Goal: Transaction & Acquisition: Subscribe to service/newsletter

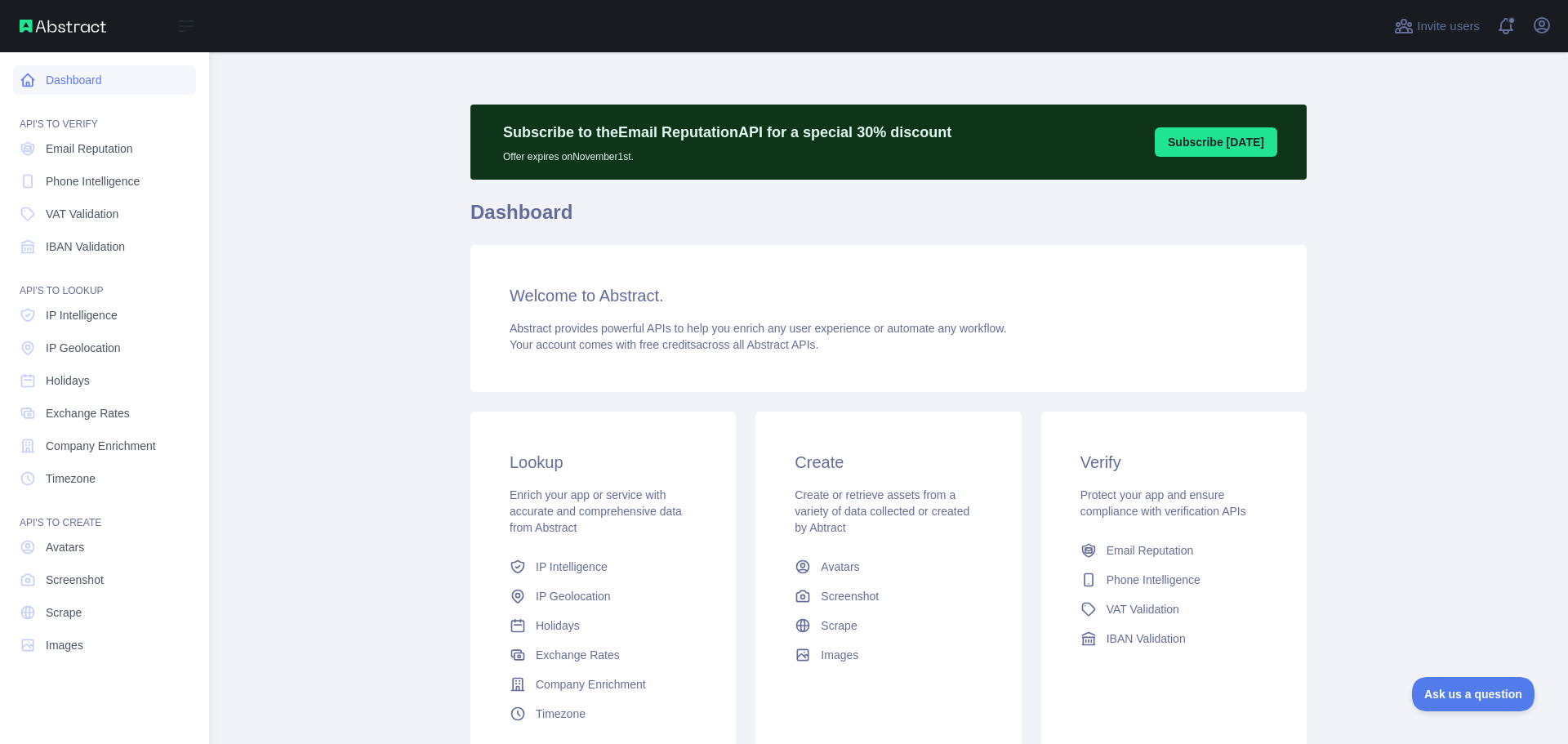
click at [34, 87] on icon at bounding box center [27, 80] width 16 height 16
click at [85, 155] on span "Email Reputation" at bounding box center [89, 148] width 87 height 16
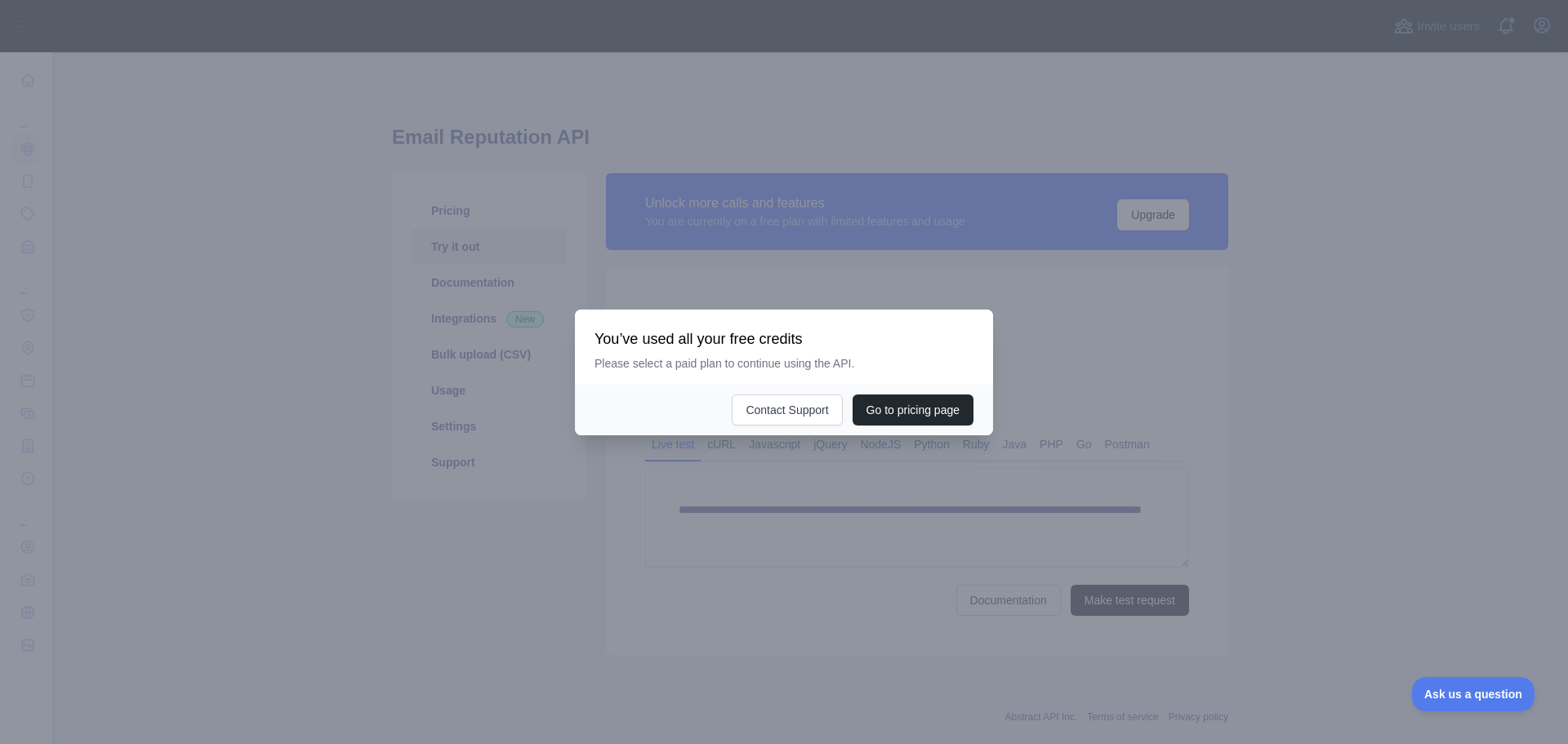
click at [1153, 309] on div at bounding box center [784, 372] width 1568 height 744
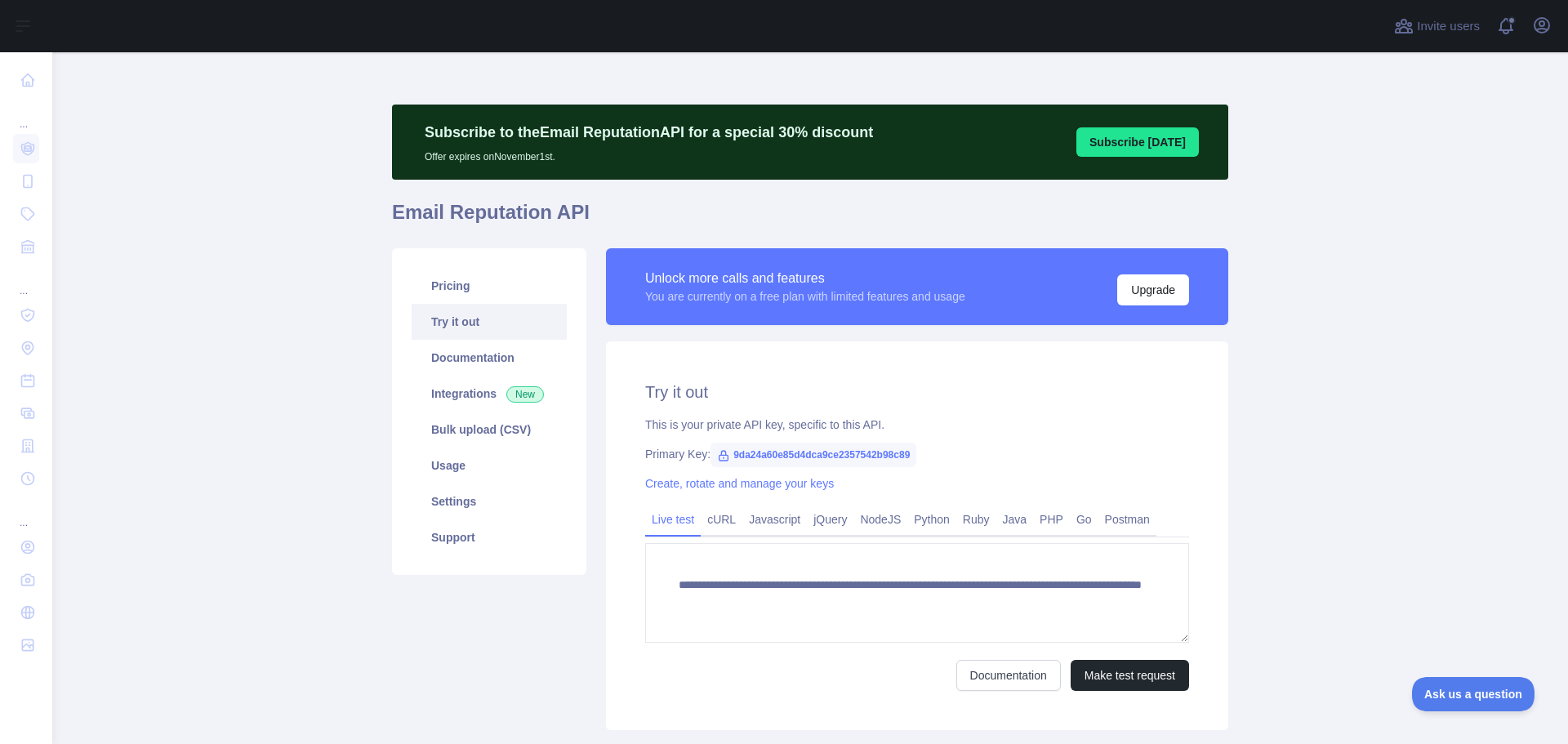
click at [778, 452] on span "9da24a60e85d4dca9ce2357542b98c89" at bounding box center [813, 455] width 206 height 24
click at [896, 484] on div "Create, rotate and manage your keys" at bounding box center [917, 484] width 544 height 16
click at [807, 484] on link "Create, rotate and manage your keys" at bounding box center [739, 484] width 188 height 13
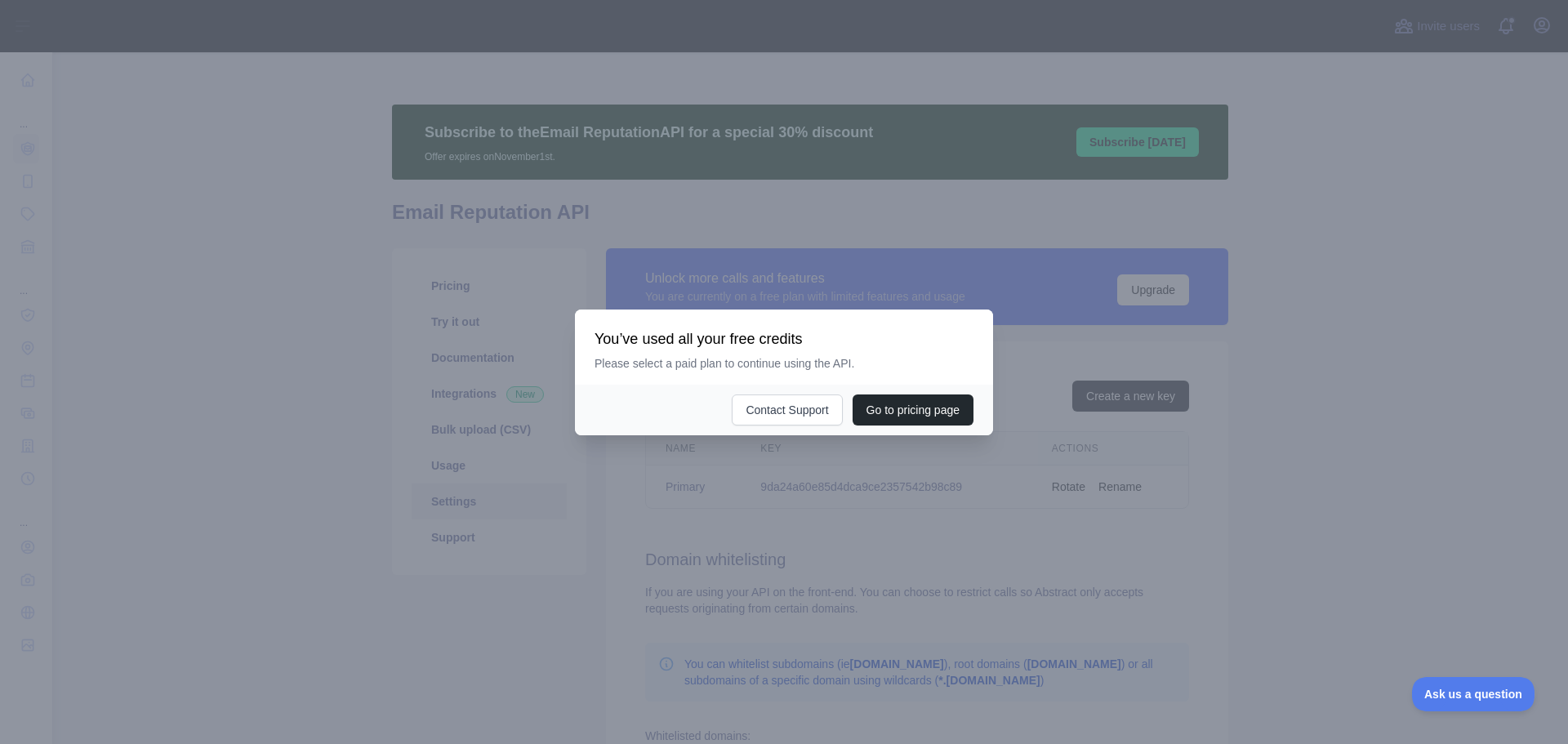
click at [838, 480] on div at bounding box center [784, 372] width 1568 height 744
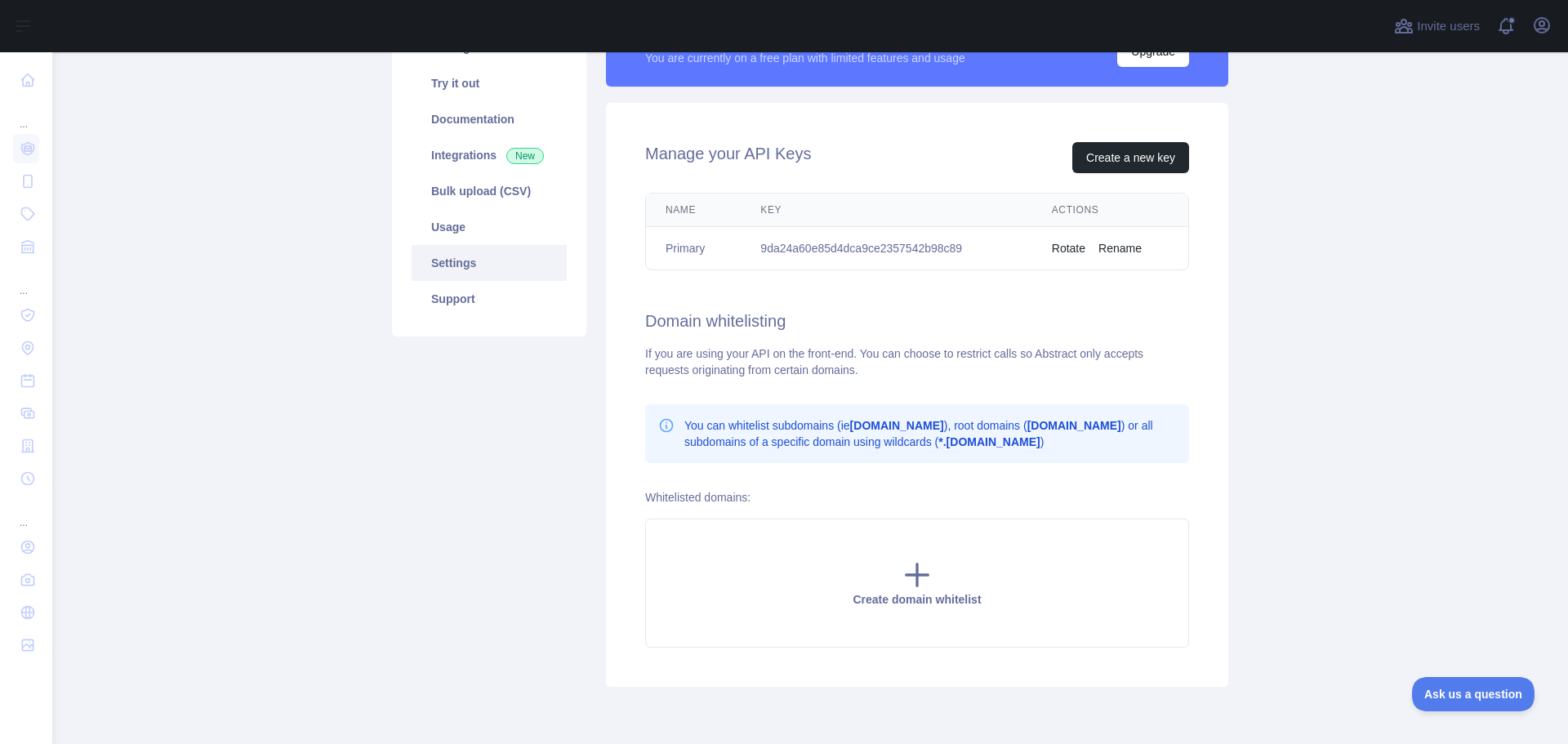
scroll to position [138, 0]
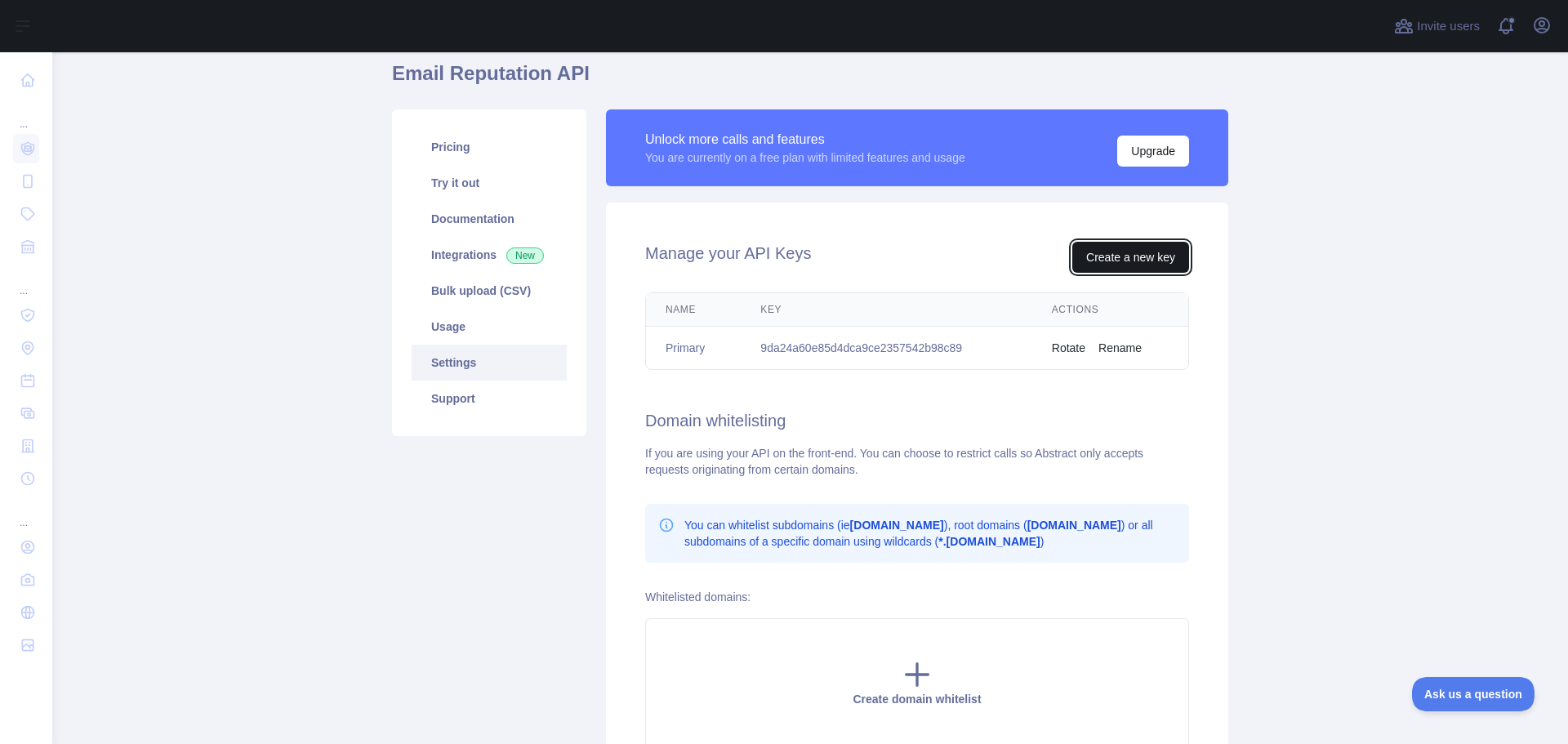
click at [1147, 261] on button "Create a new key" at bounding box center [1131, 258] width 117 height 31
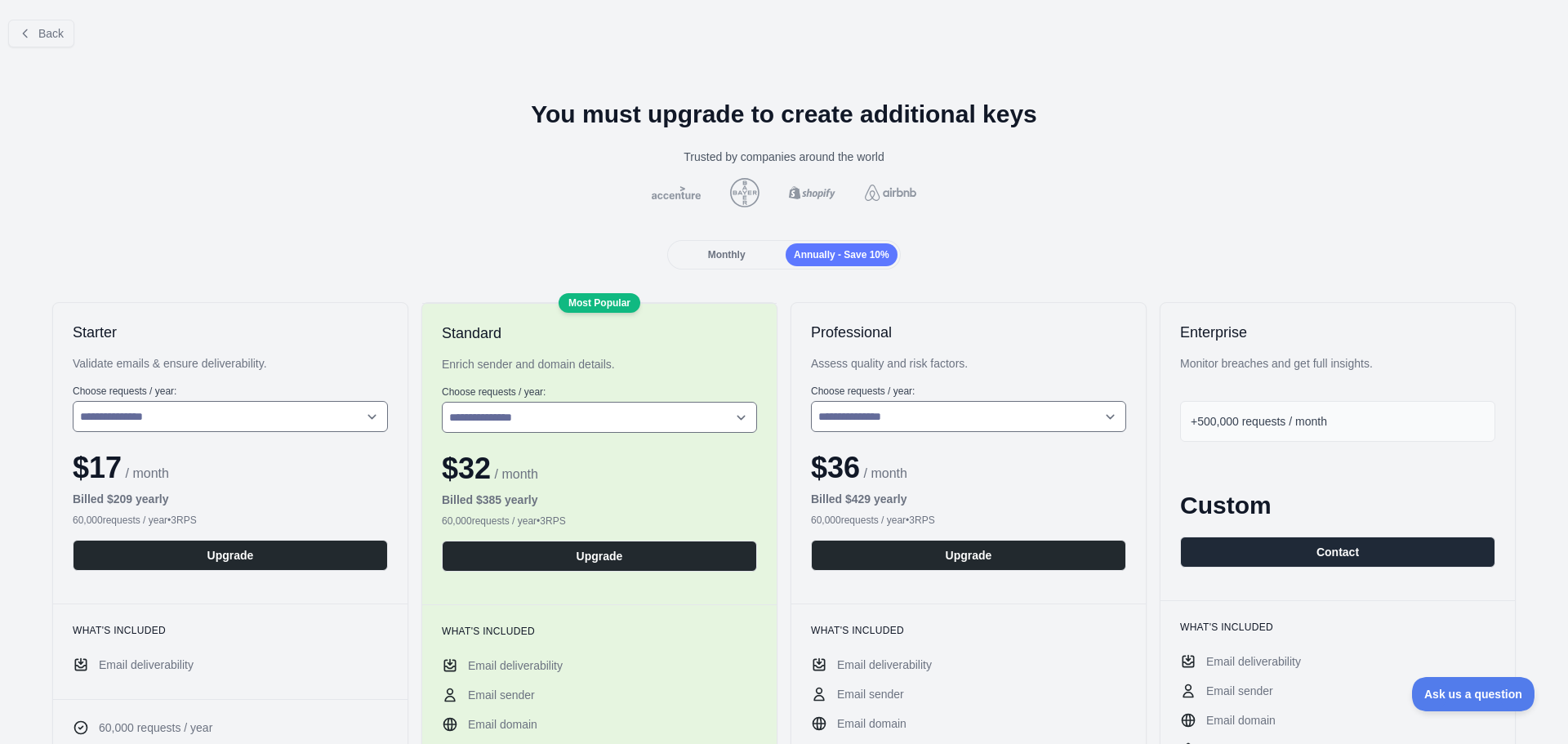
click at [723, 255] on span "Monthly" at bounding box center [726, 255] width 37 height 12
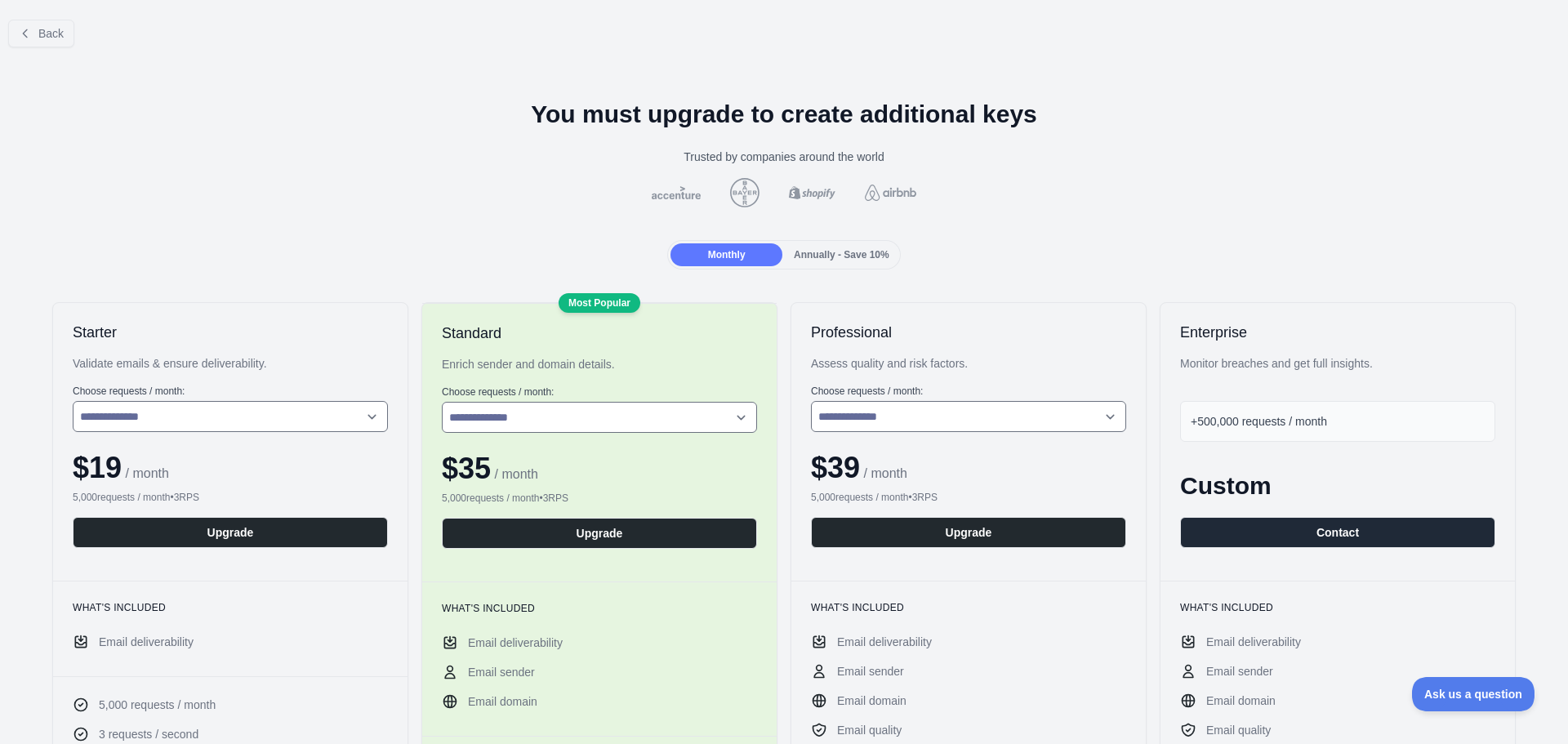
click at [818, 256] on span "Annually - Save 10%" at bounding box center [841, 255] width 95 height 12
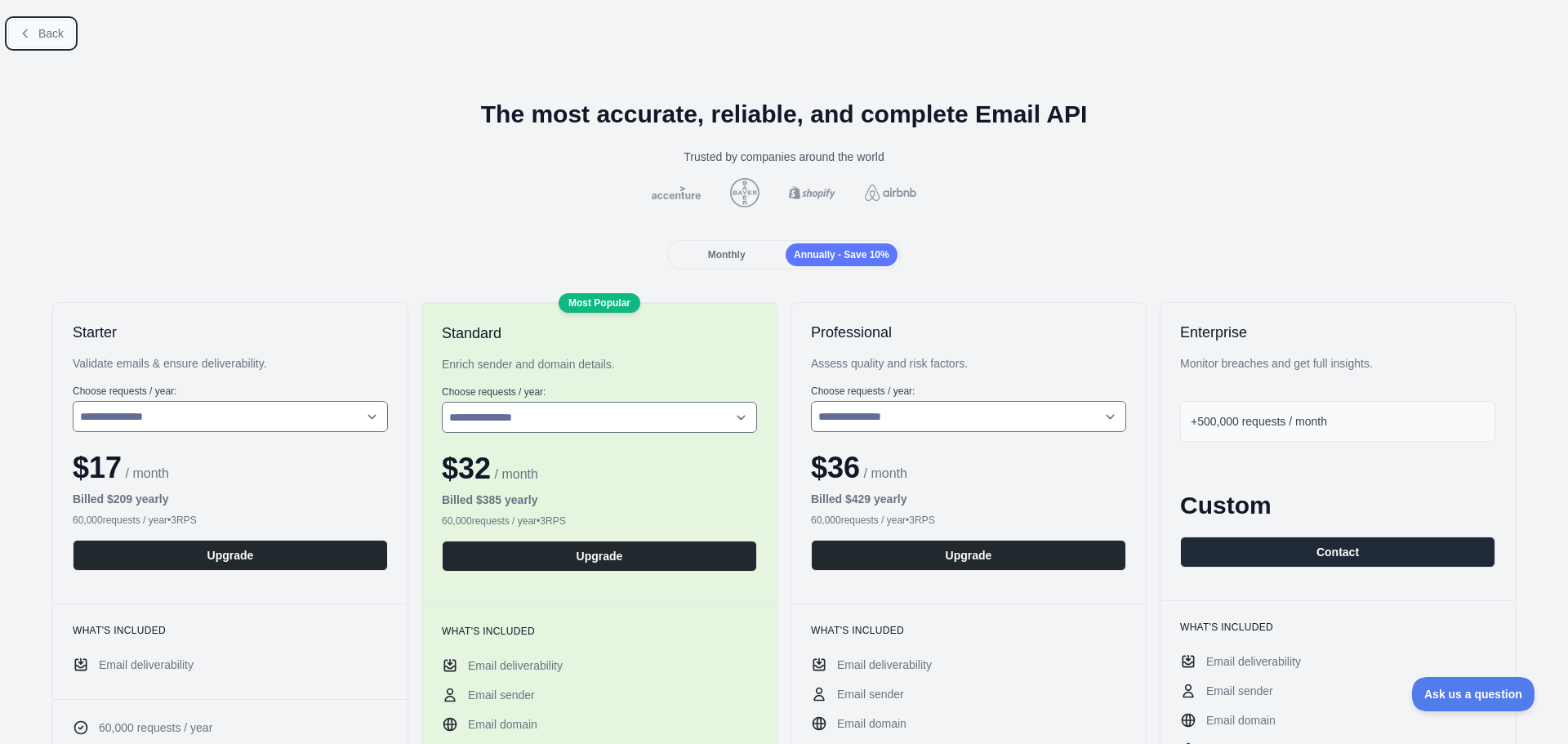
click at [36, 36] on button "Back" at bounding box center [40, 33] width 66 height 28
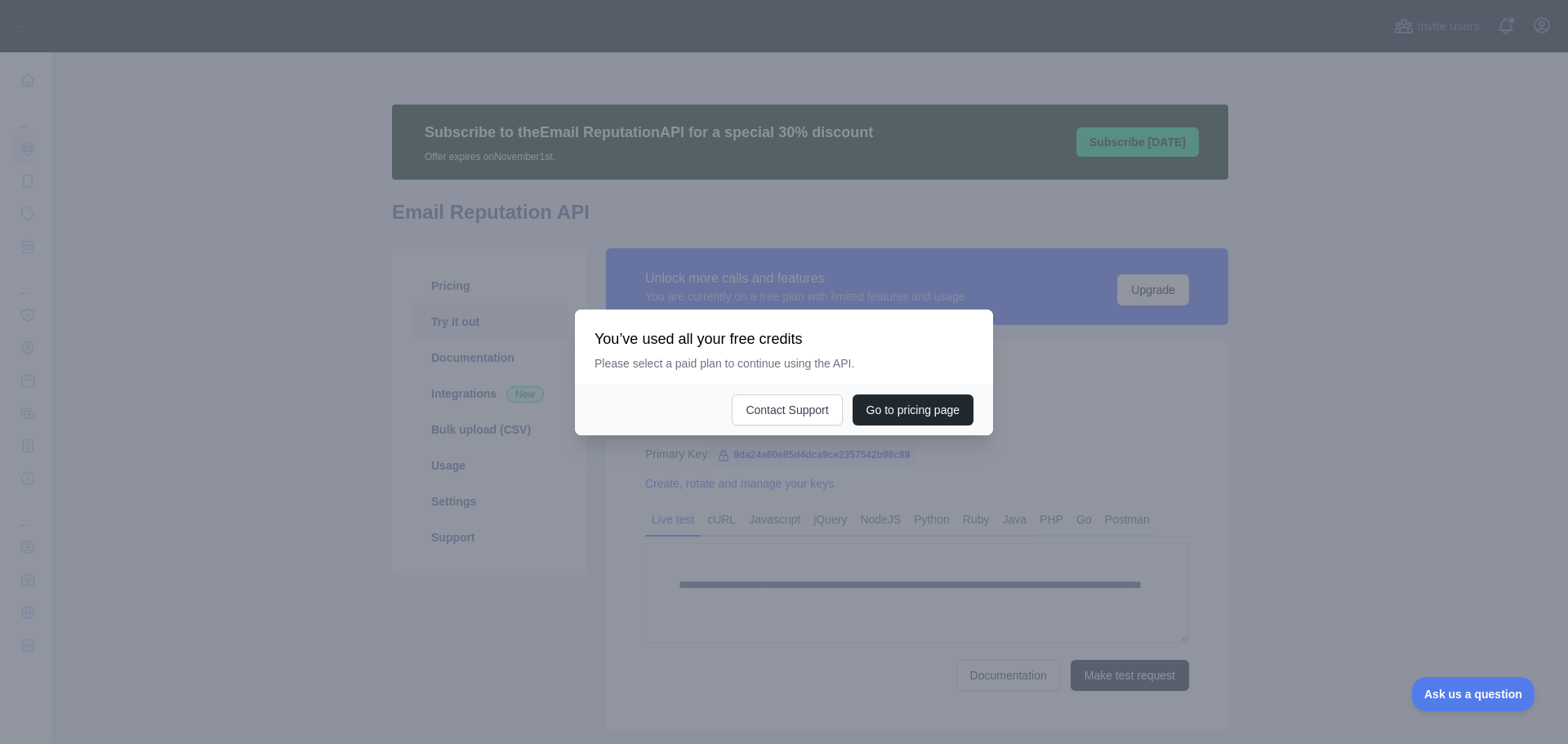
click at [883, 252] on div at bounding box center [784, 372] width 1568 height 744
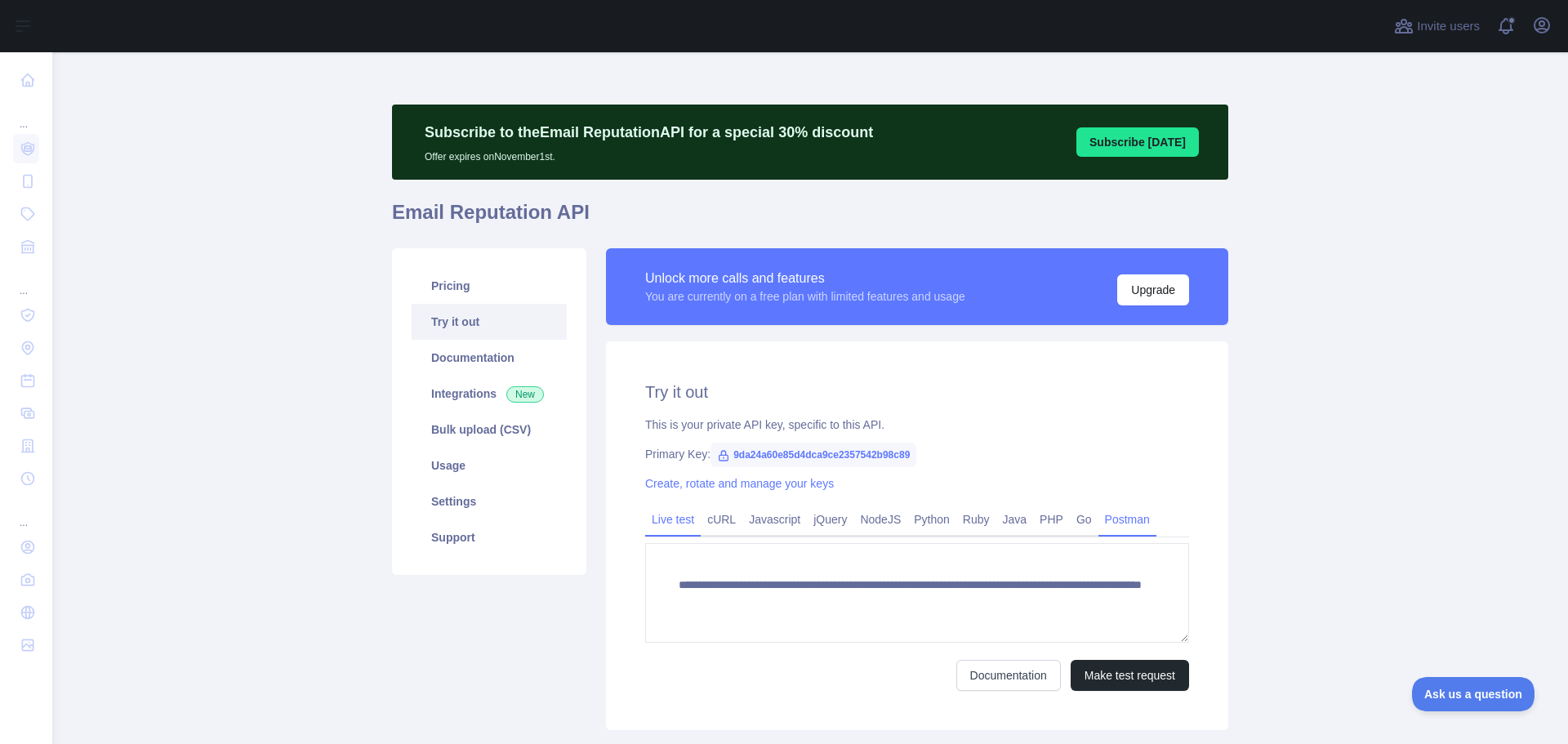
click at [1114, 519] on link "Postman" at bounding box center [1127, 519] width 58 height 26
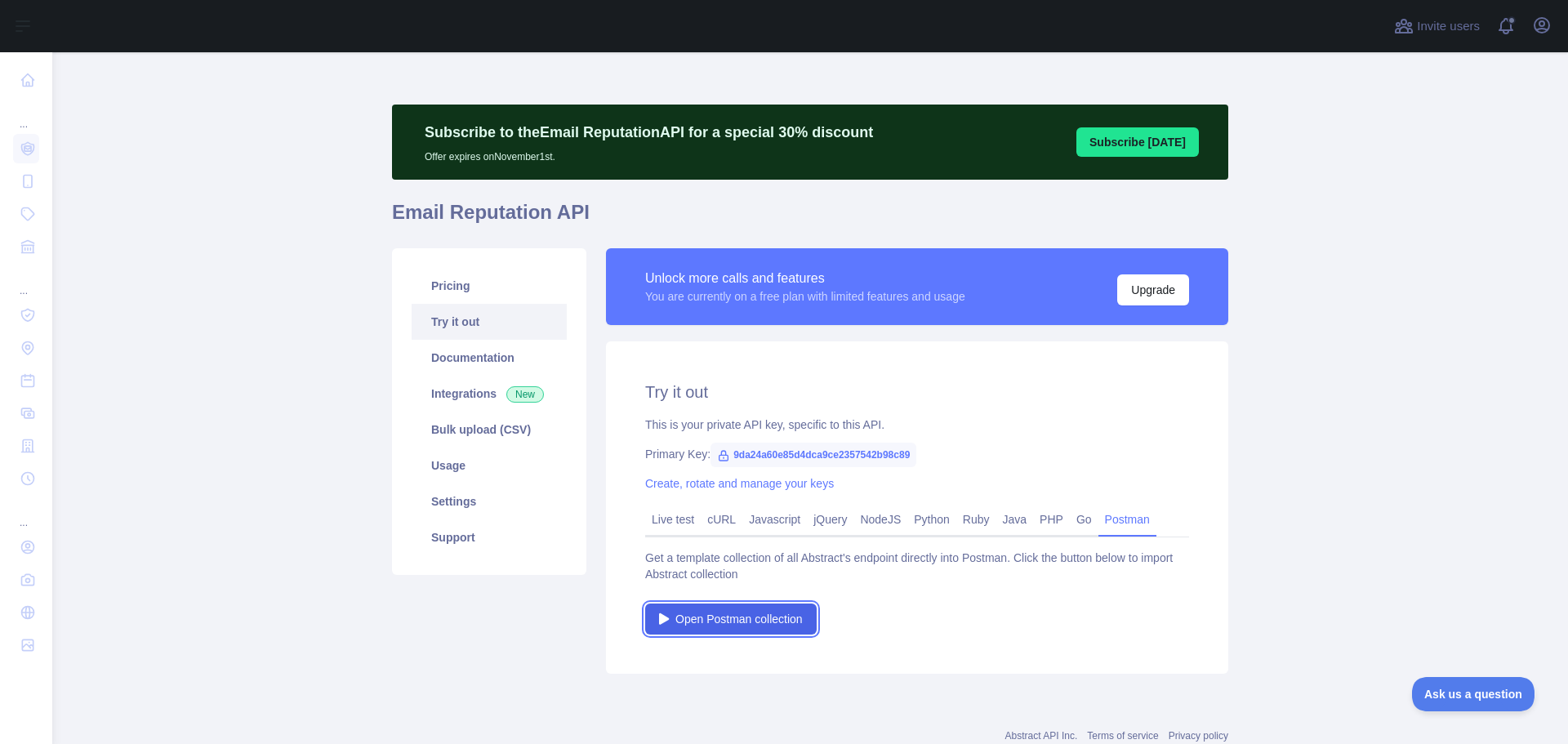
click at [715, 608] on link "Open Postman collection" at bounding box center [730, 619] width 171 height 31
click at [465, 360] on link "Documentation" at bounding box center [488, 357] width 155 height 36
